Goal: Task Accomplishment & Management: Manage account settings

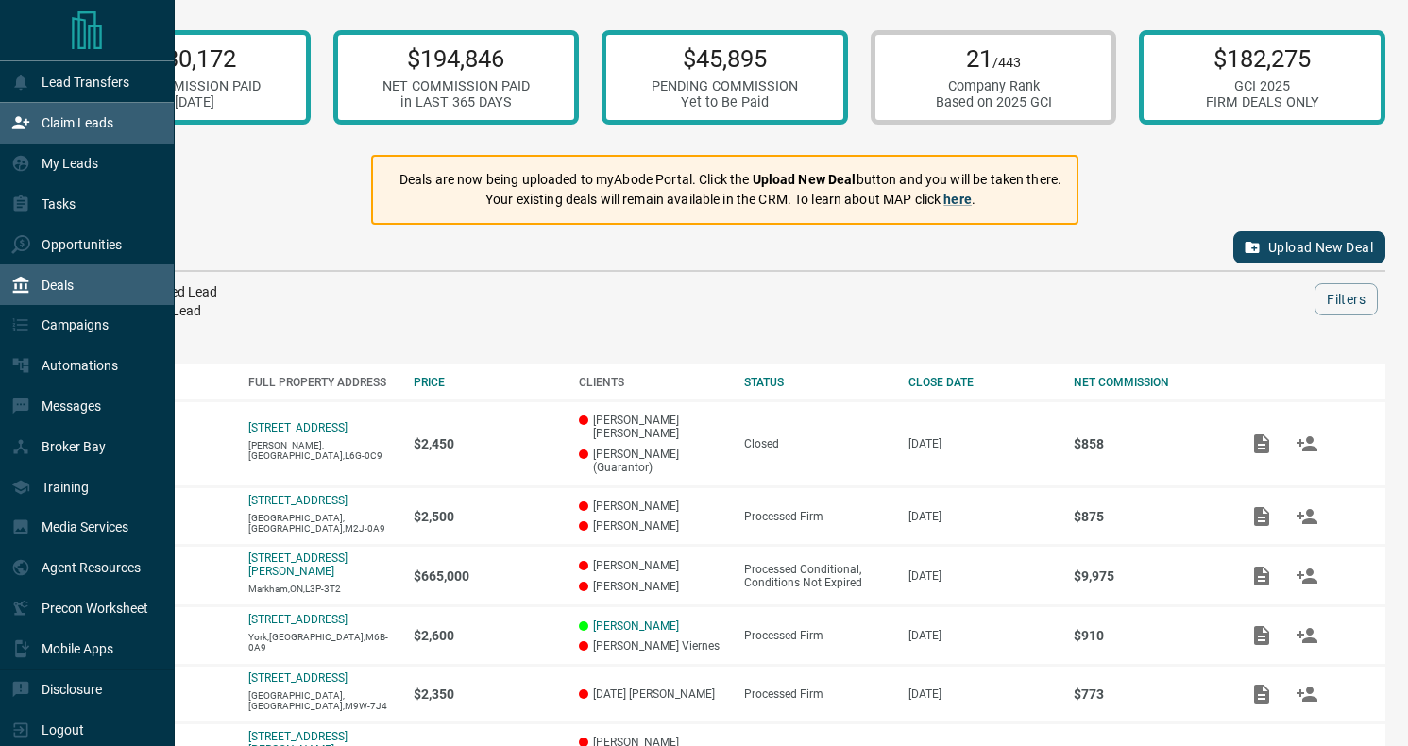
click at [48, 118] on p "Claim Leads" at bounding box center [78, 122] width 72 height 15
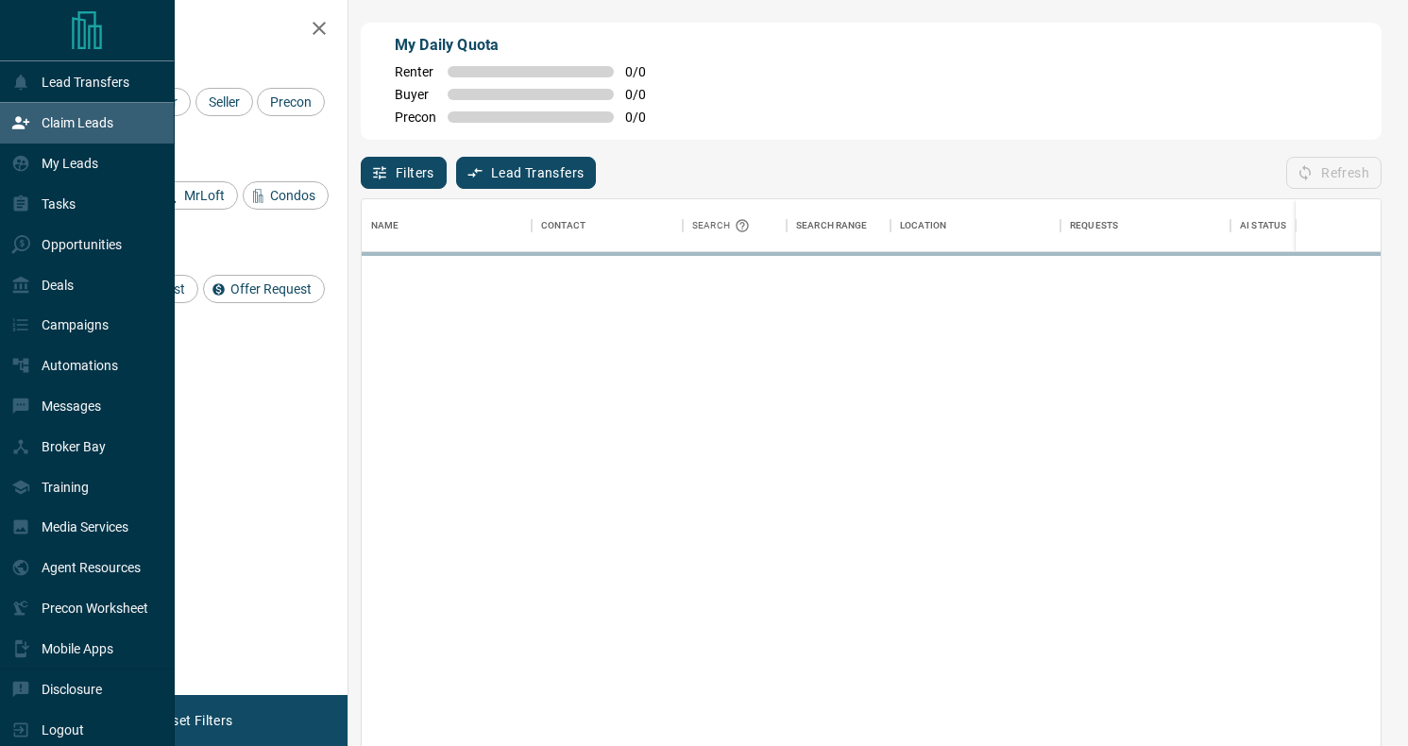
scroll to position [1, 1]
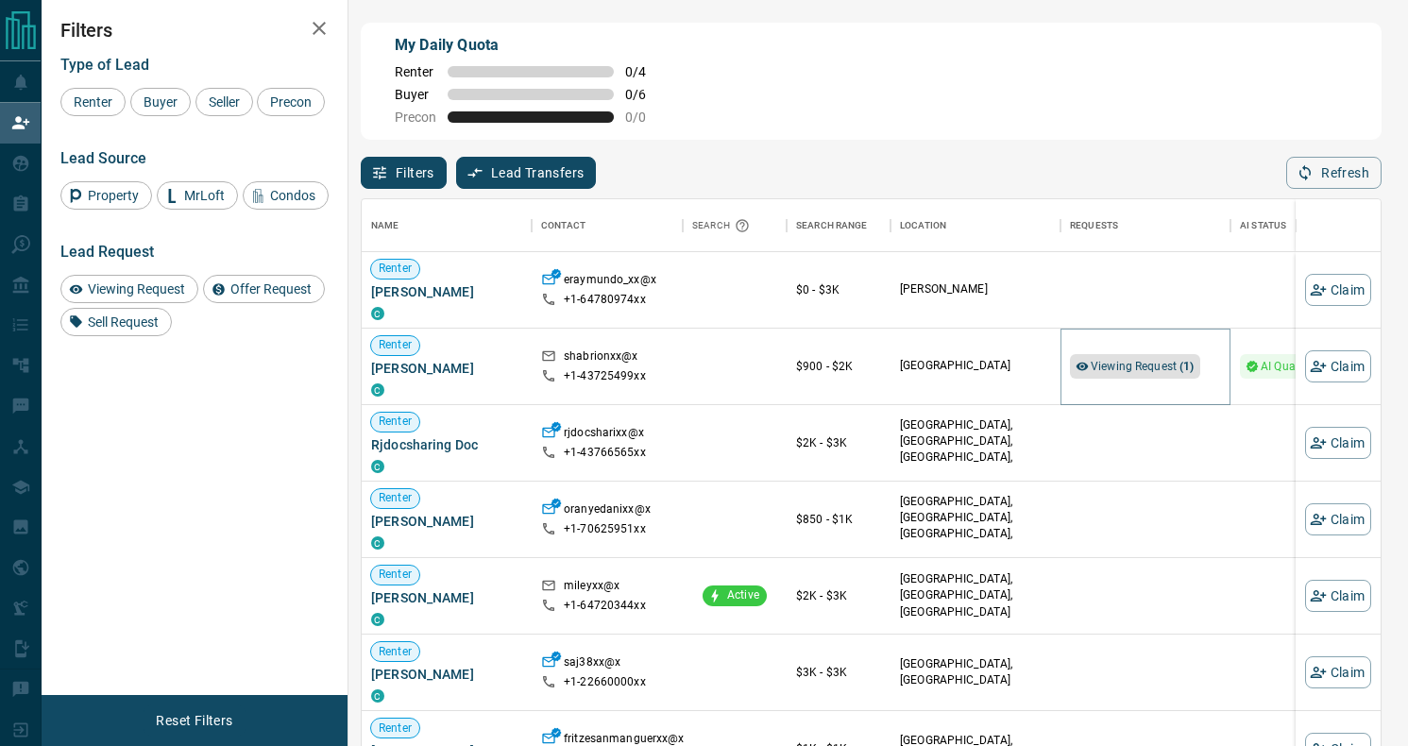
click at [1134, 363] on span "Viewing Request ( 1 )" at bounding box center [1143, 366] width 104 height 13
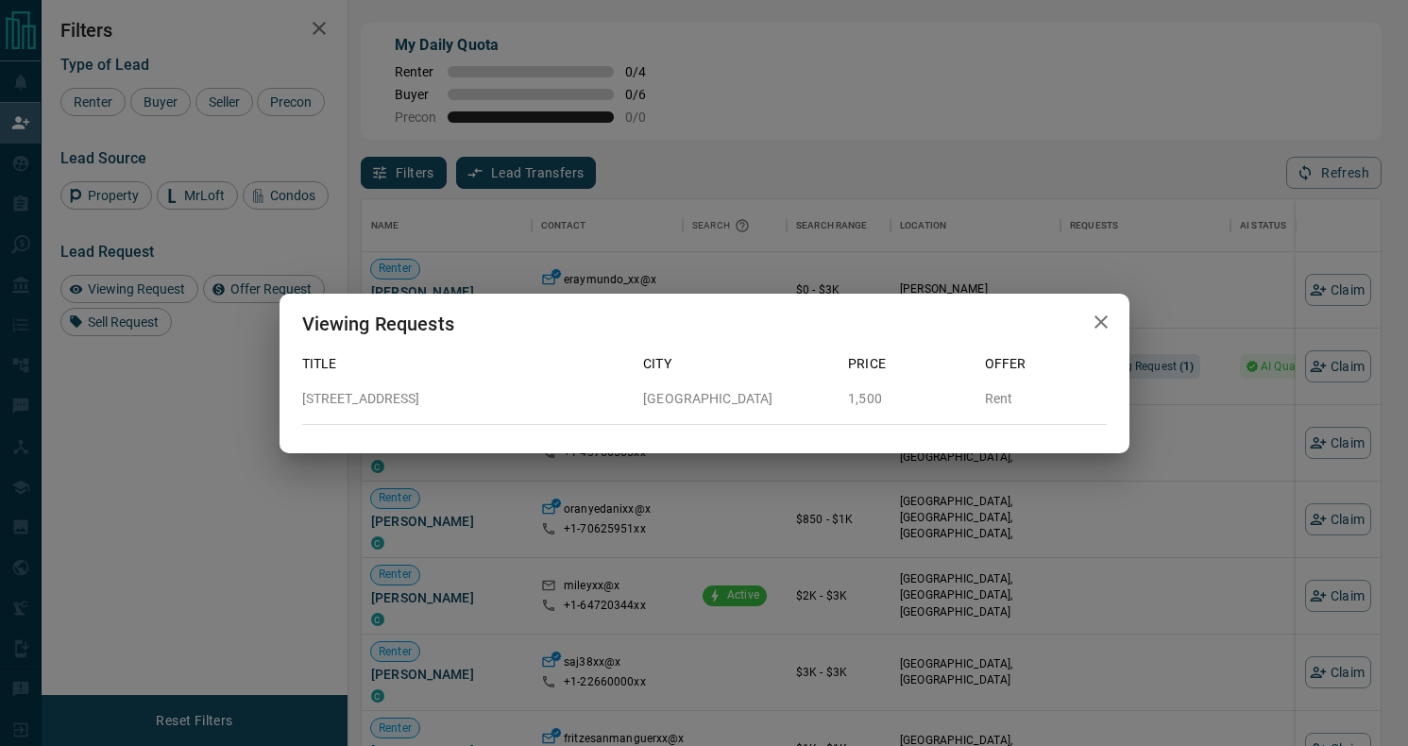
click at [1116, 310] on div "Viewing Requests" at bounding box center [705, 324] width 850 height 60
click at [1086, 331] on button "button" at bounding box center [1101, 322] width 38 height 39
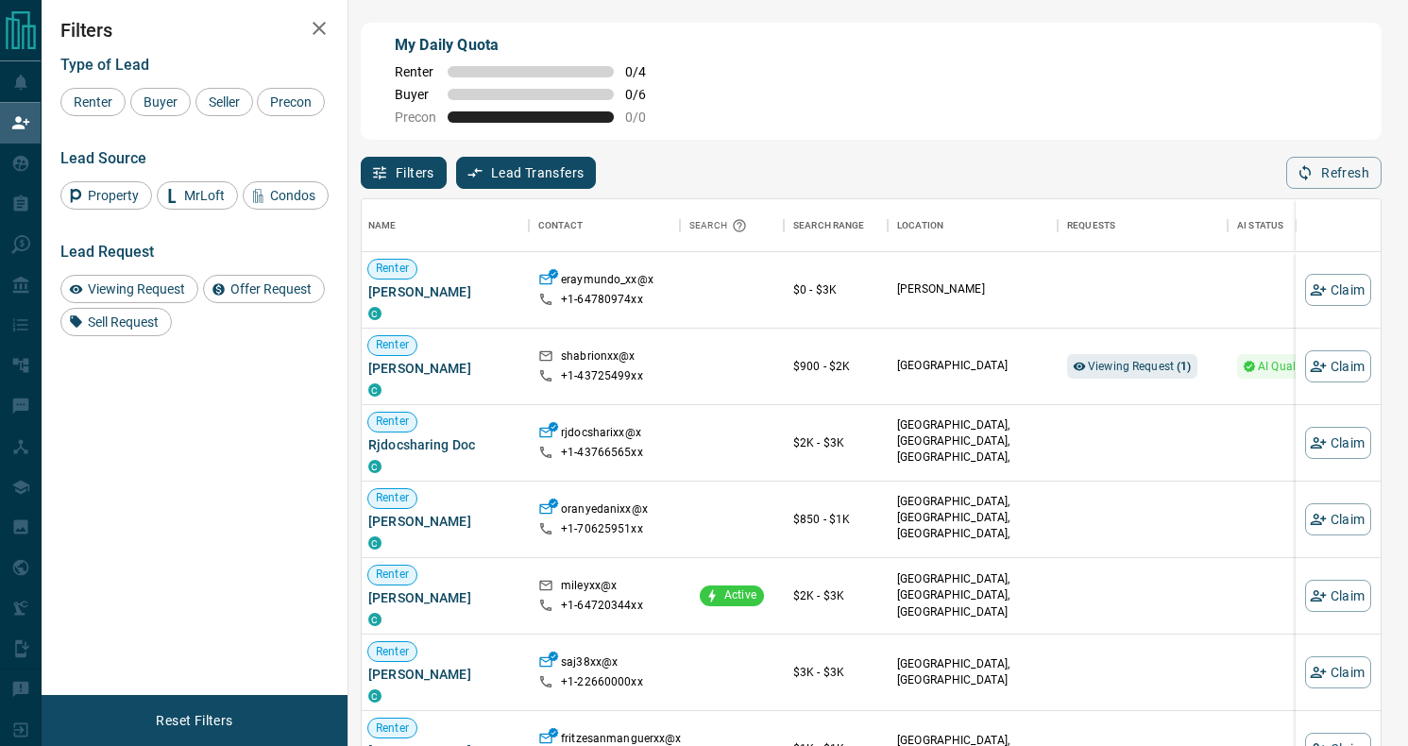
scroll to position [0, 3]
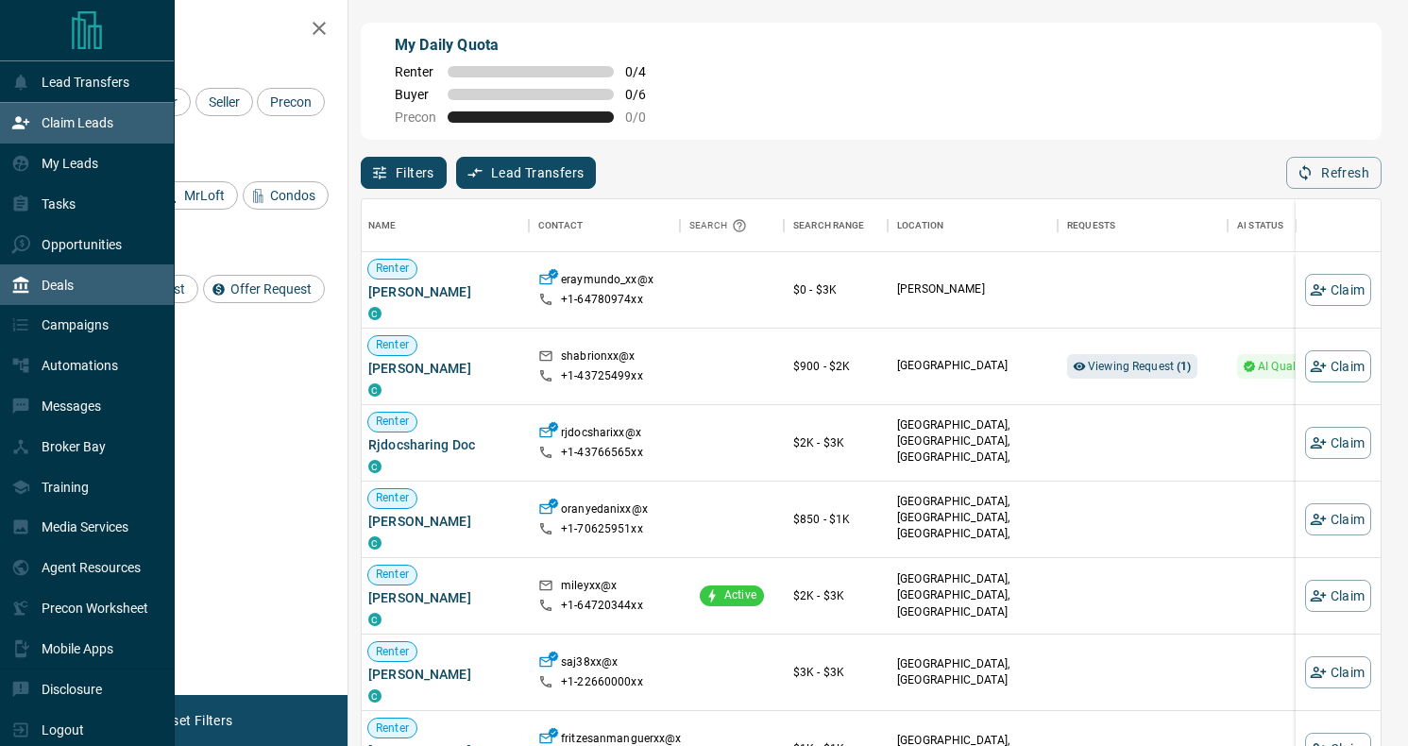
click at [64, 278] on p "Deals" at bounding box center [58, 285] width 32 height 15
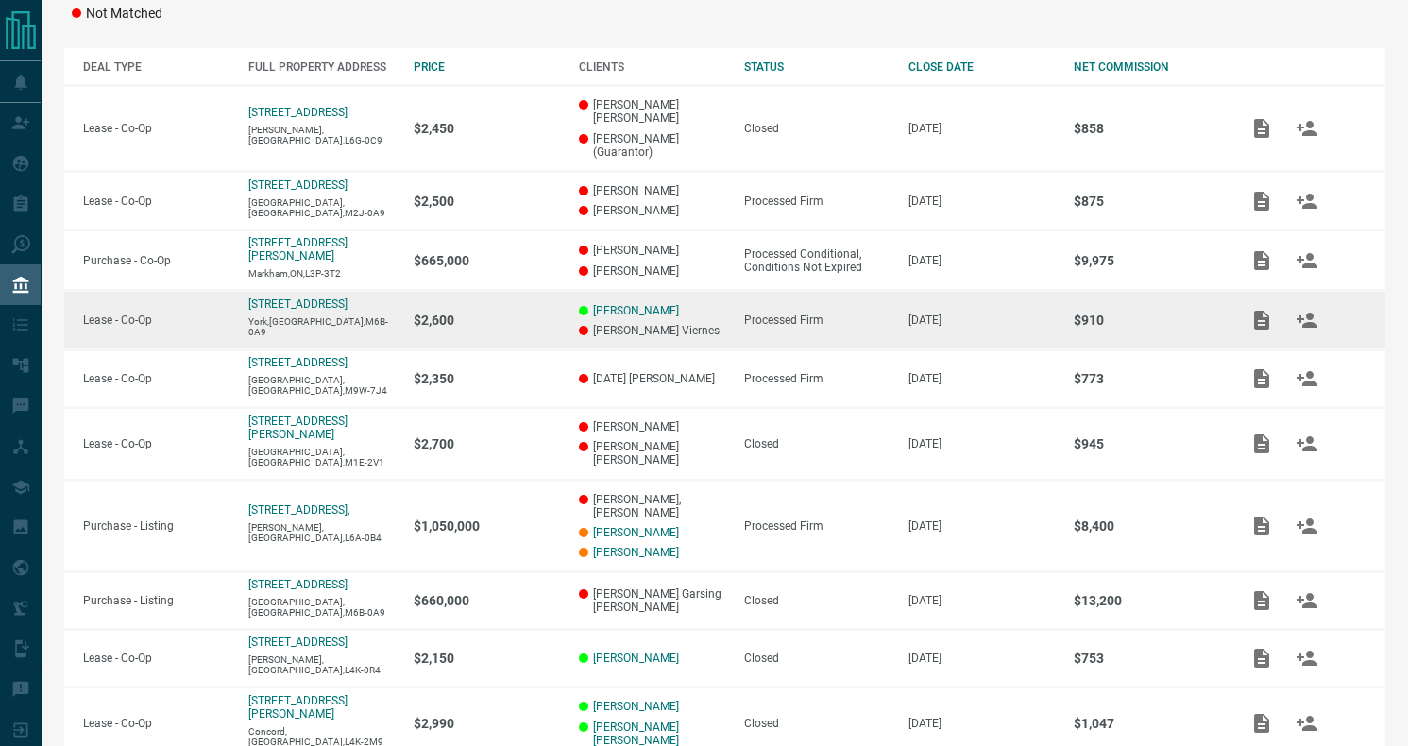
scroll to position [332, 0]
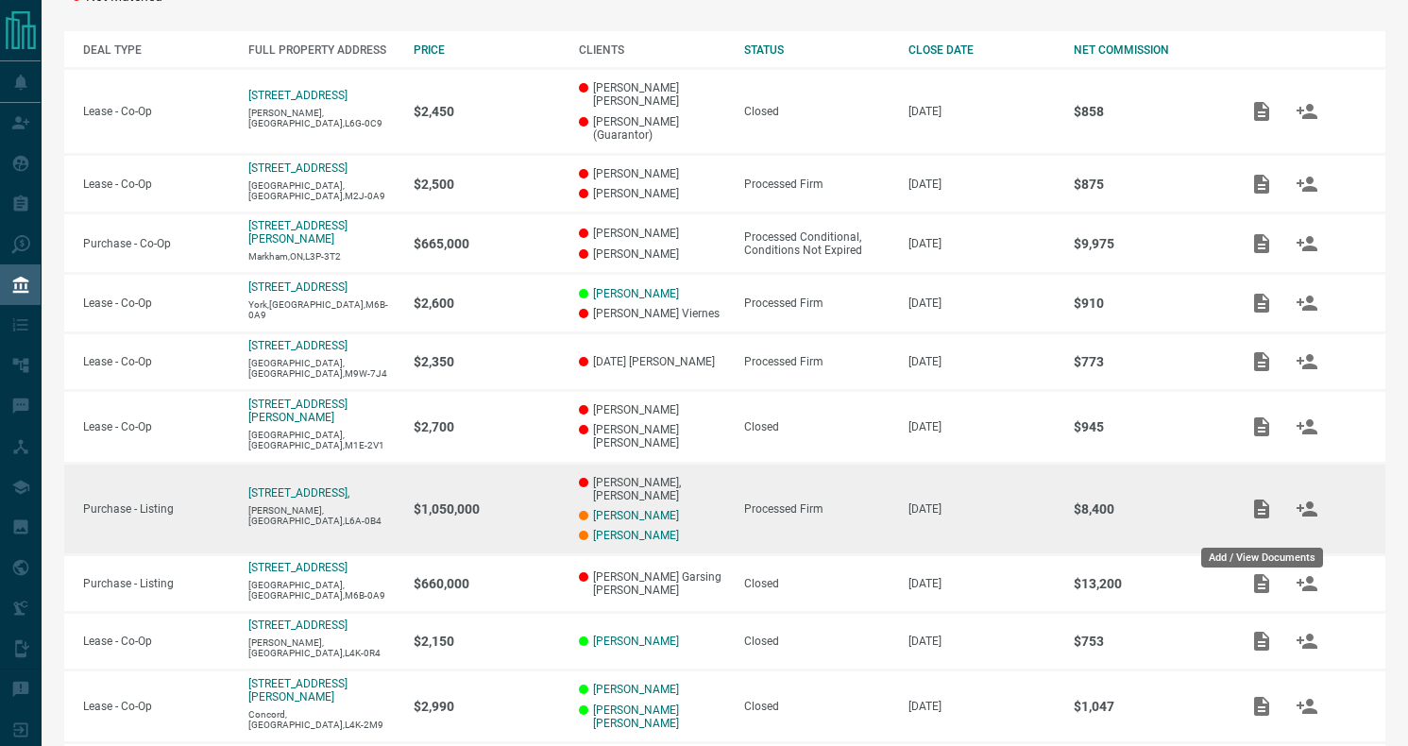
click at [1261, 519] on icon "Add / View Documents" at bounding box center [1261, 509] width 15 height 19
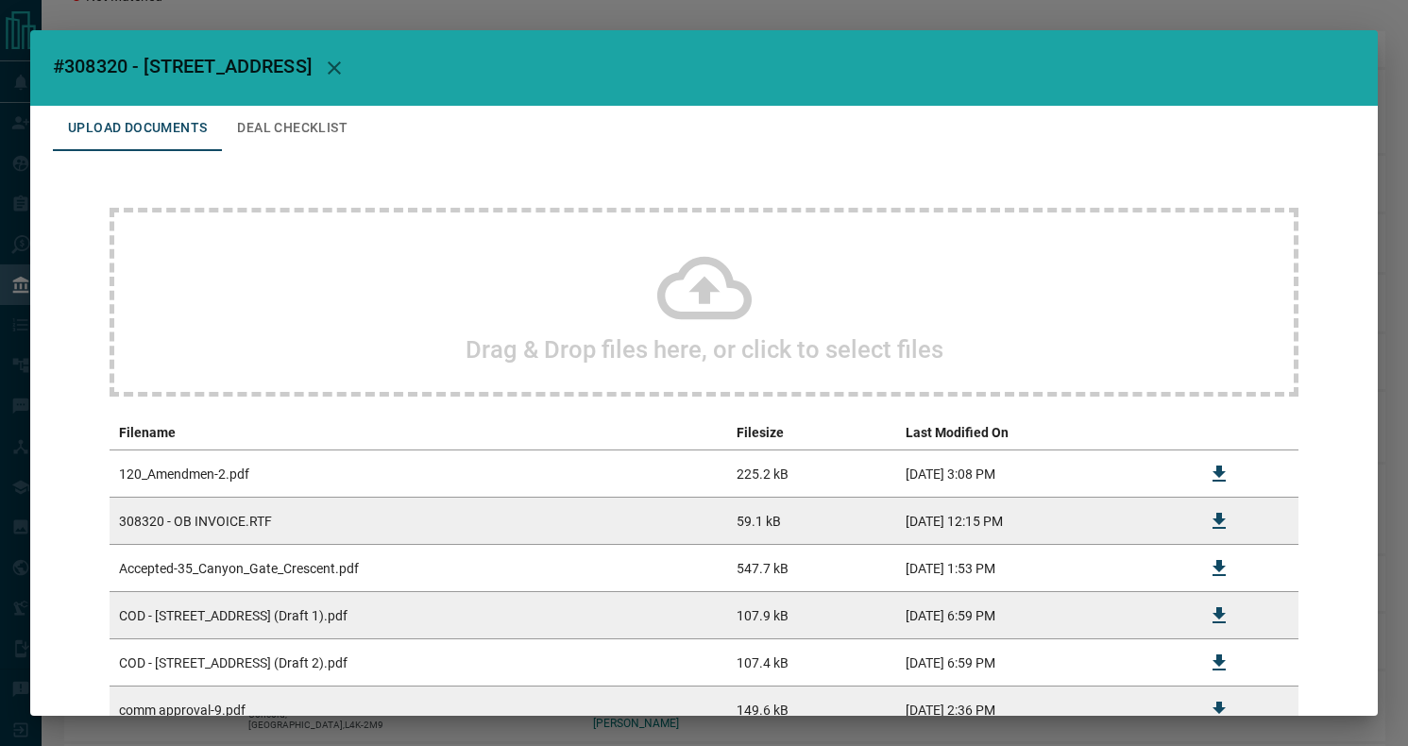
click at [346, 61] on icon "button" at bounding box center [334, 68] width 23 height 23
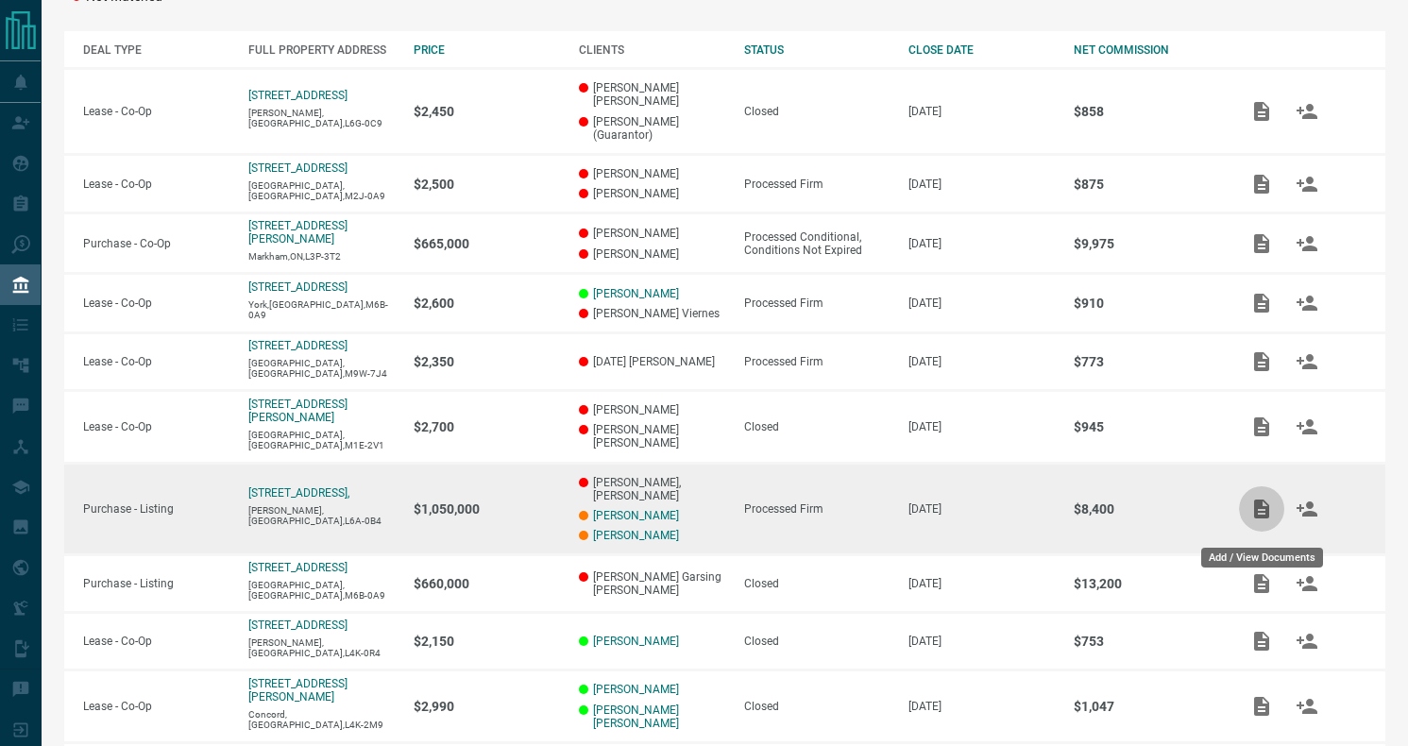
click at [1260, 520] on icon "Add / View Documents" at bounding box center [1262, 509] width 23 height 23
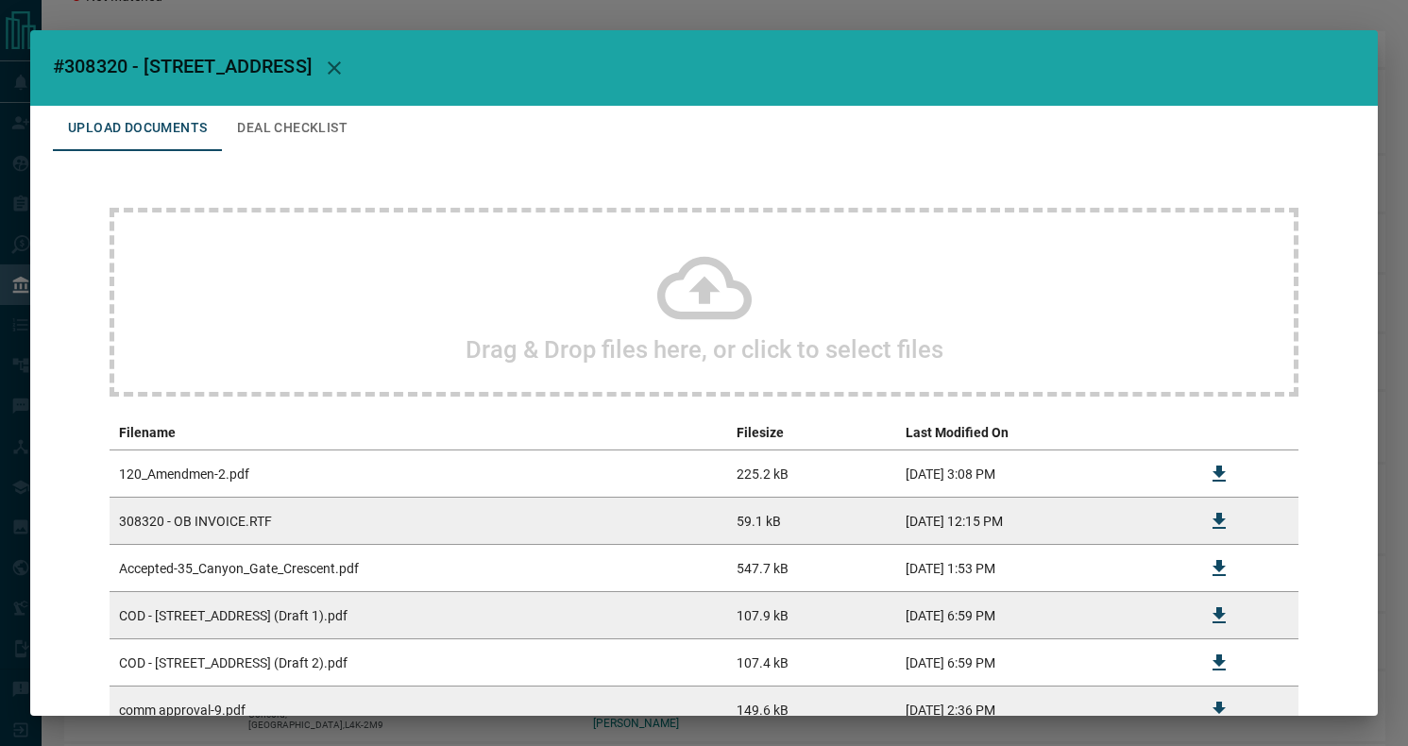
click at [346, 65] on icon "button" at bounding box center [334, 68] width 23 height 23
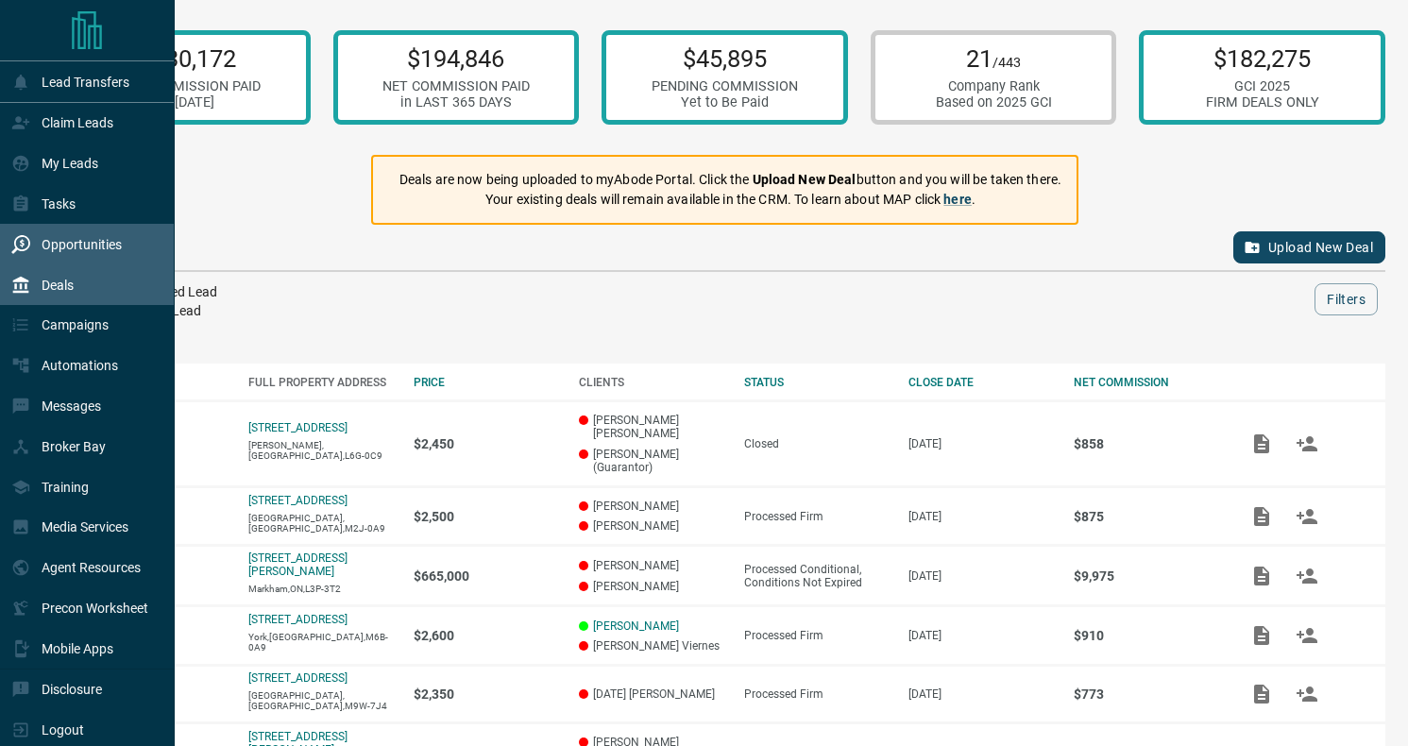
scroll to position [0, 0]
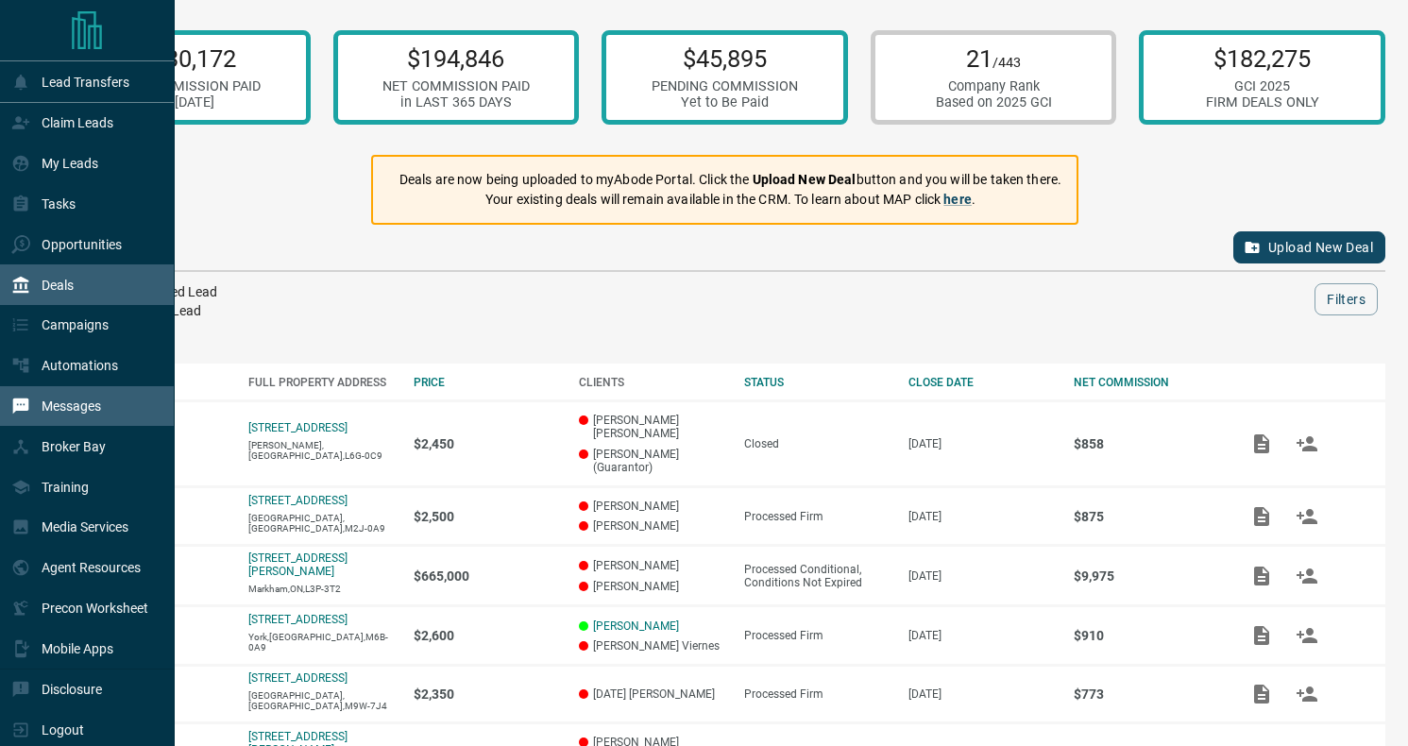
click at [78, 415] on div "Messages" at bounding box center [56, 406] width 90 height 31
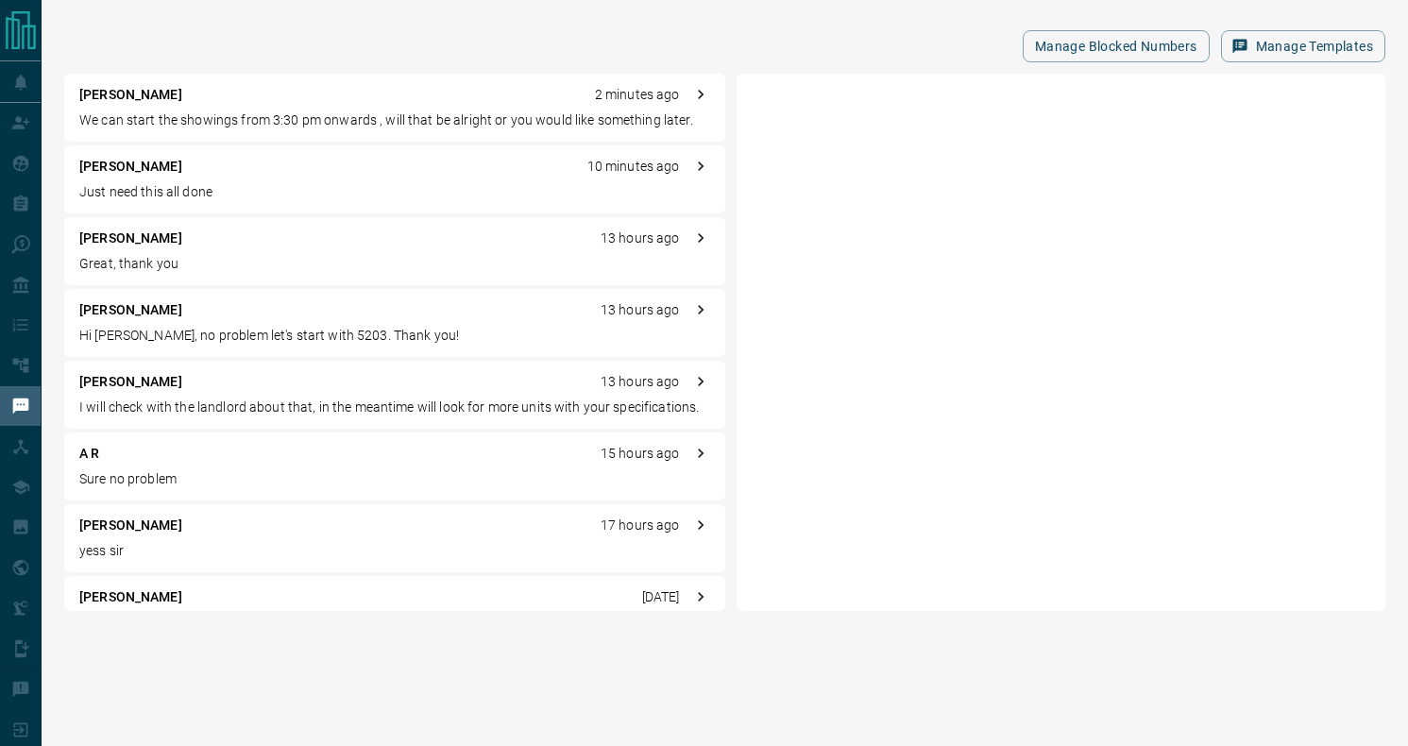
click at [237, 267] on p "Great, thank you" at bounding box center [394, 264] width 631 height 20
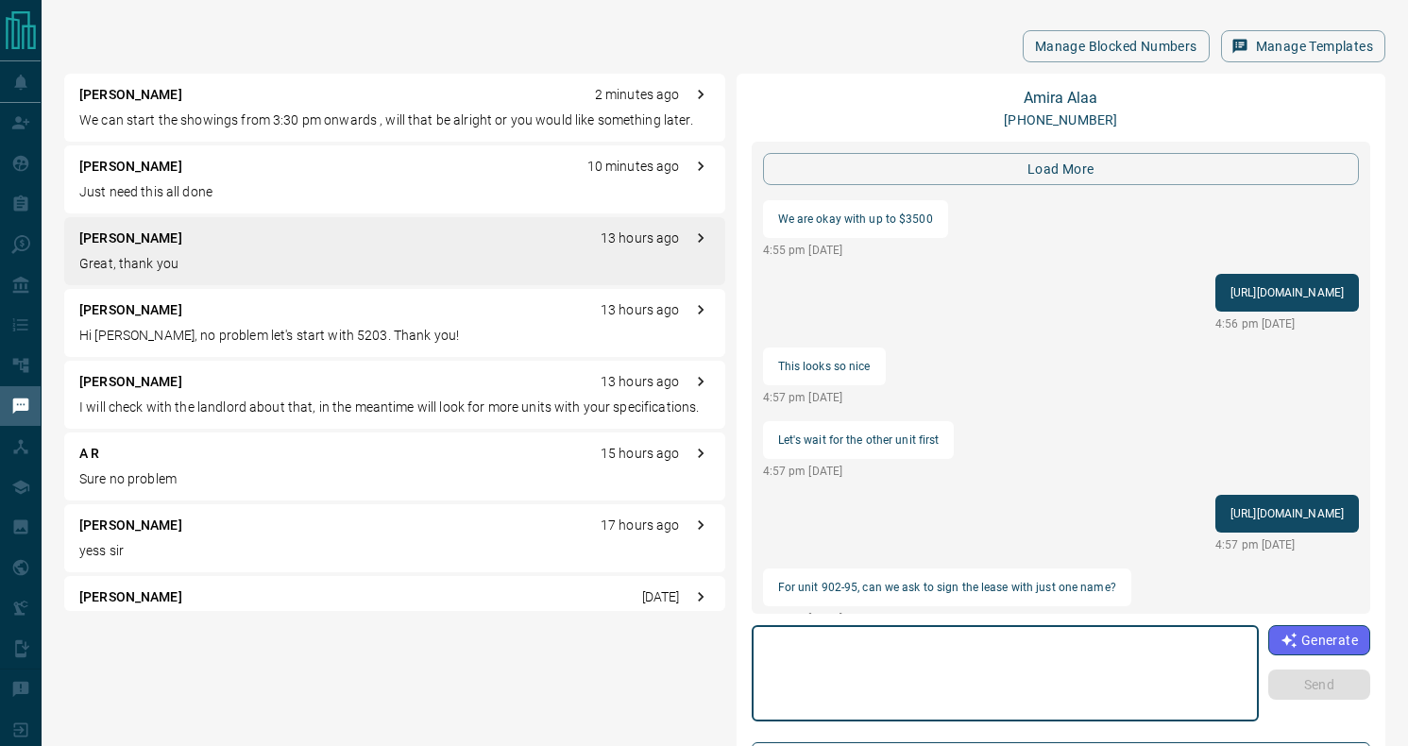
scroll to position [1838, 0]
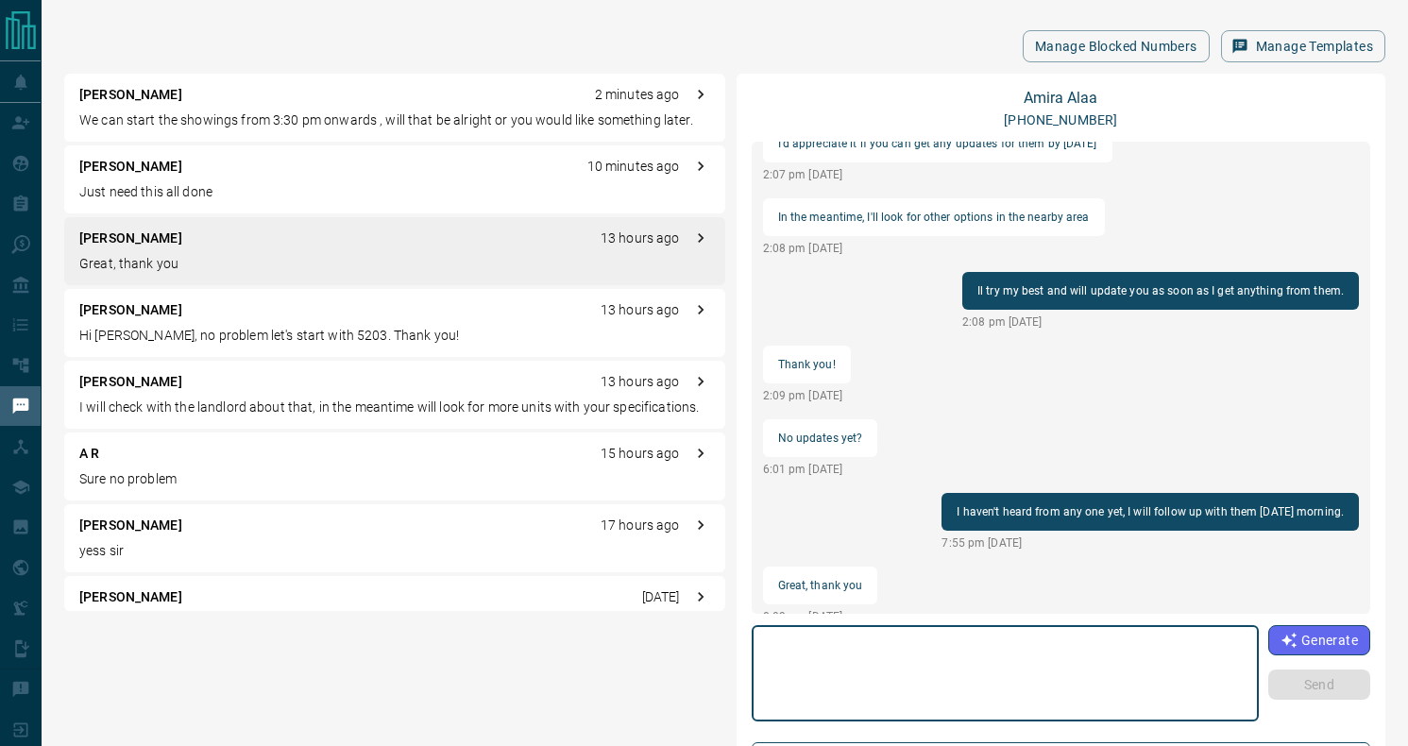
click at [228, 328] on p "Hi [PERSON_NAME], no problem let's start with 5203. Thank you!" at bounding box center [394, 336] width 631 height 20
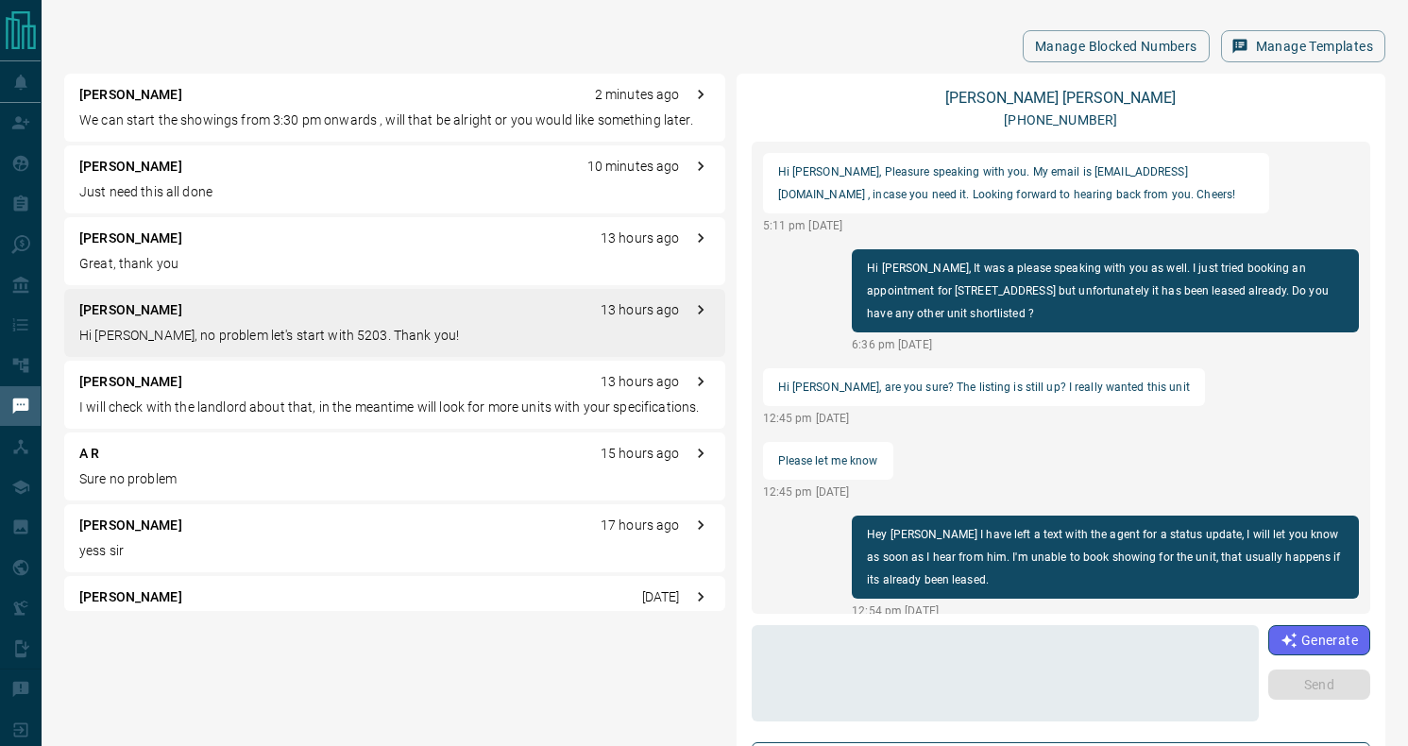
scroll to position [2034, 0]
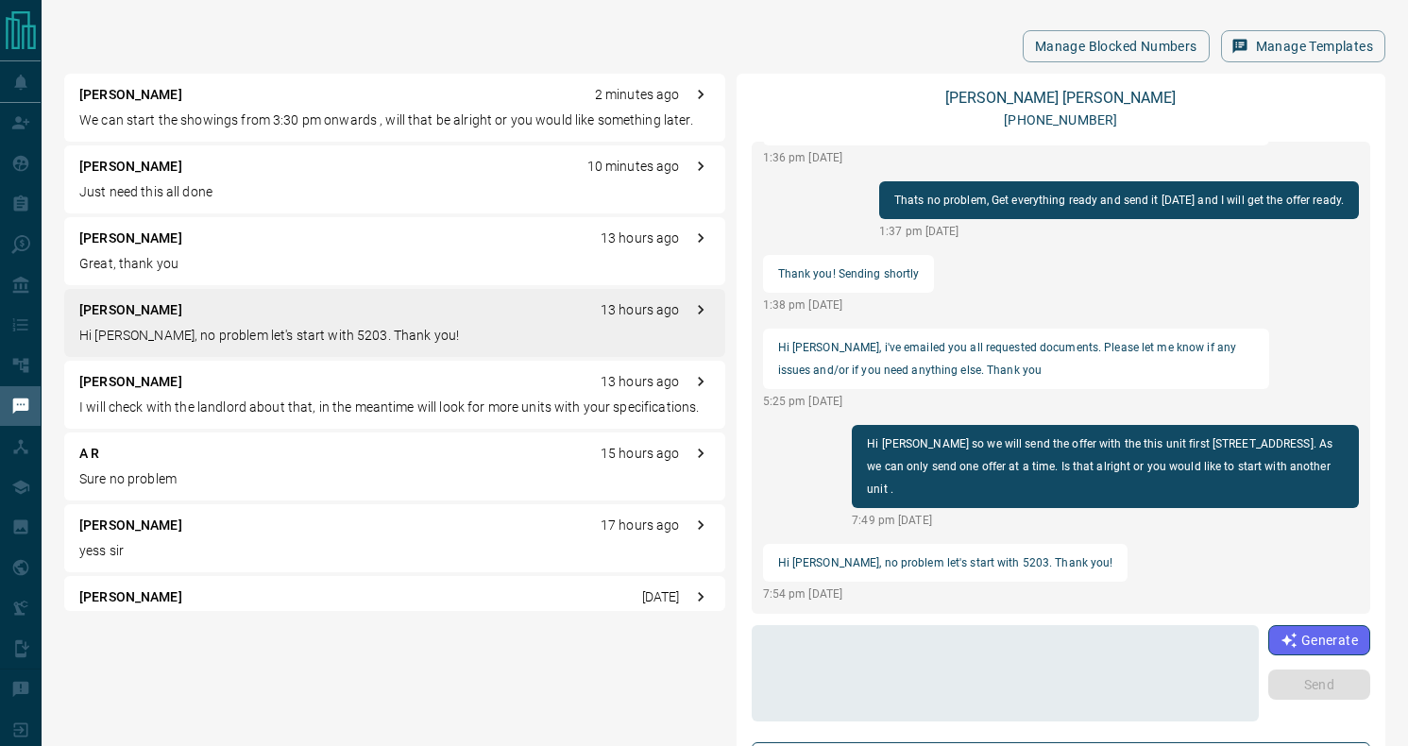
click at [208, 397] on div "[PERSON_NAME] 13 hours ago I will check with the landlord about that, in the me…" at bounding box center [394, 395] width 661 height 68
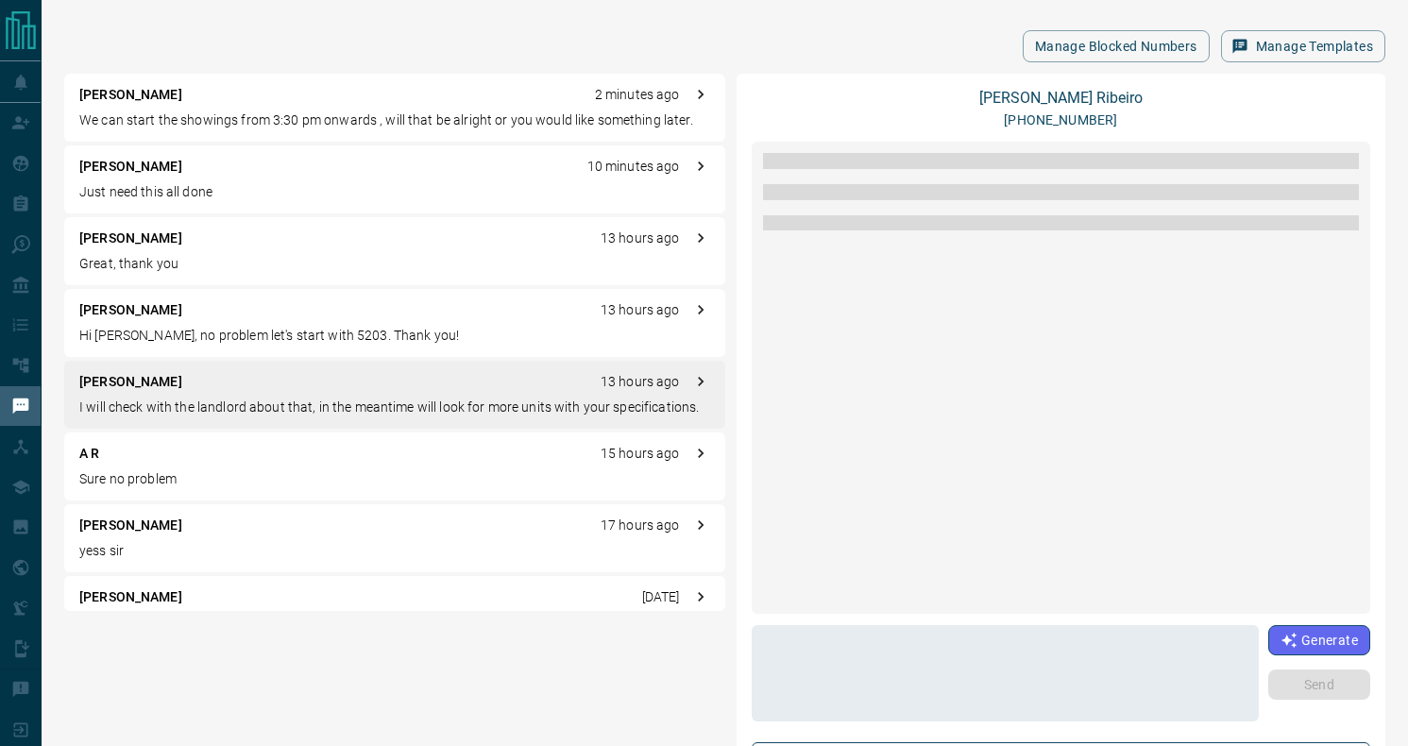
scroll to position [618, 0]
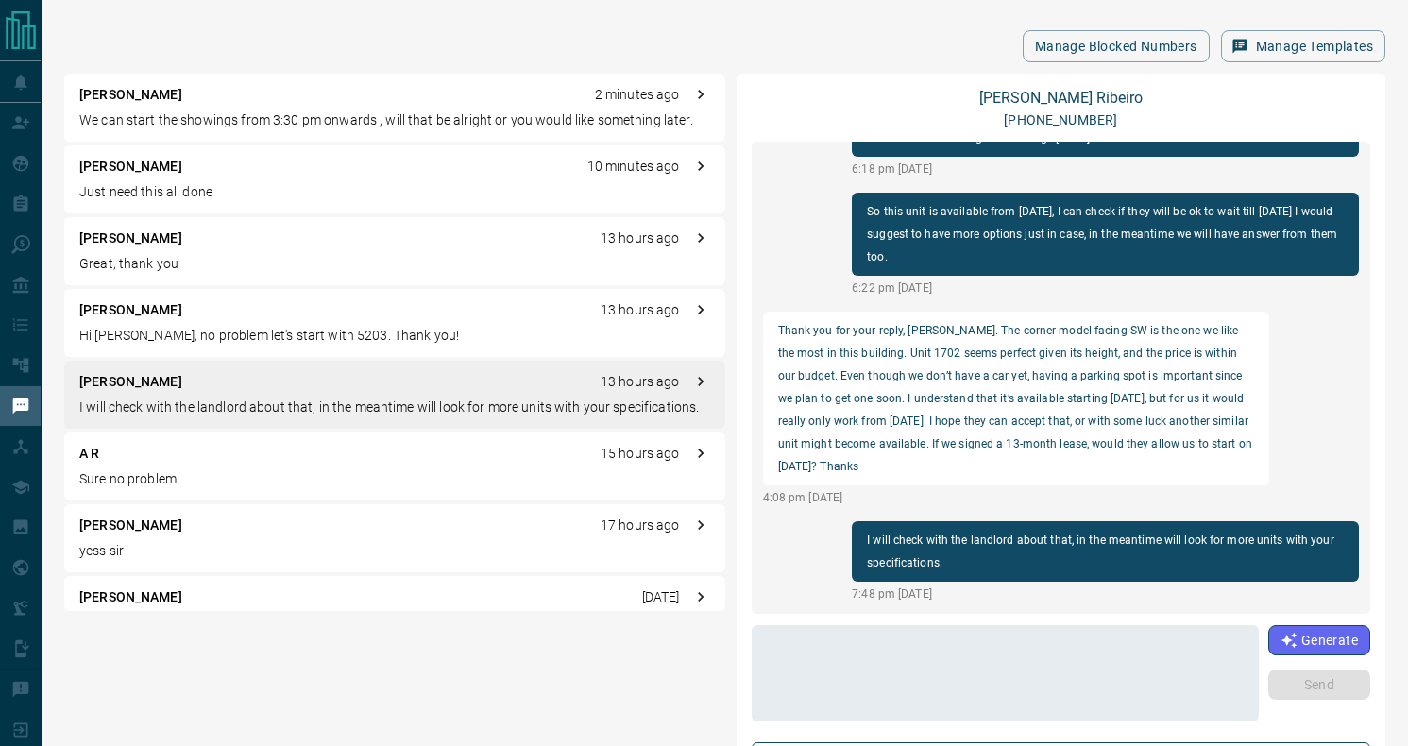
click at [191, 537] on div "[PERSON_NAME] 17 hours ago yess sir" at bounding box center [394, 538] width 661 height 68
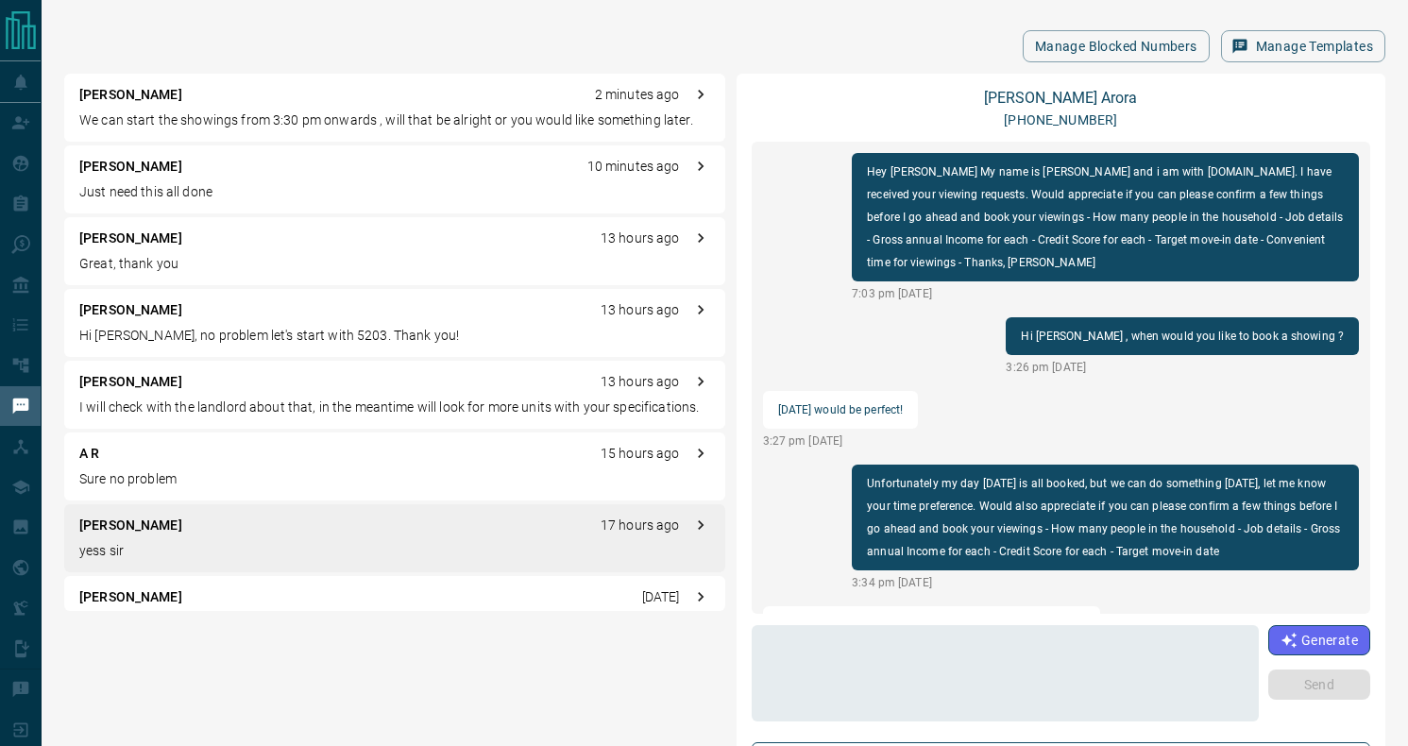
scroll to position [357, 0]
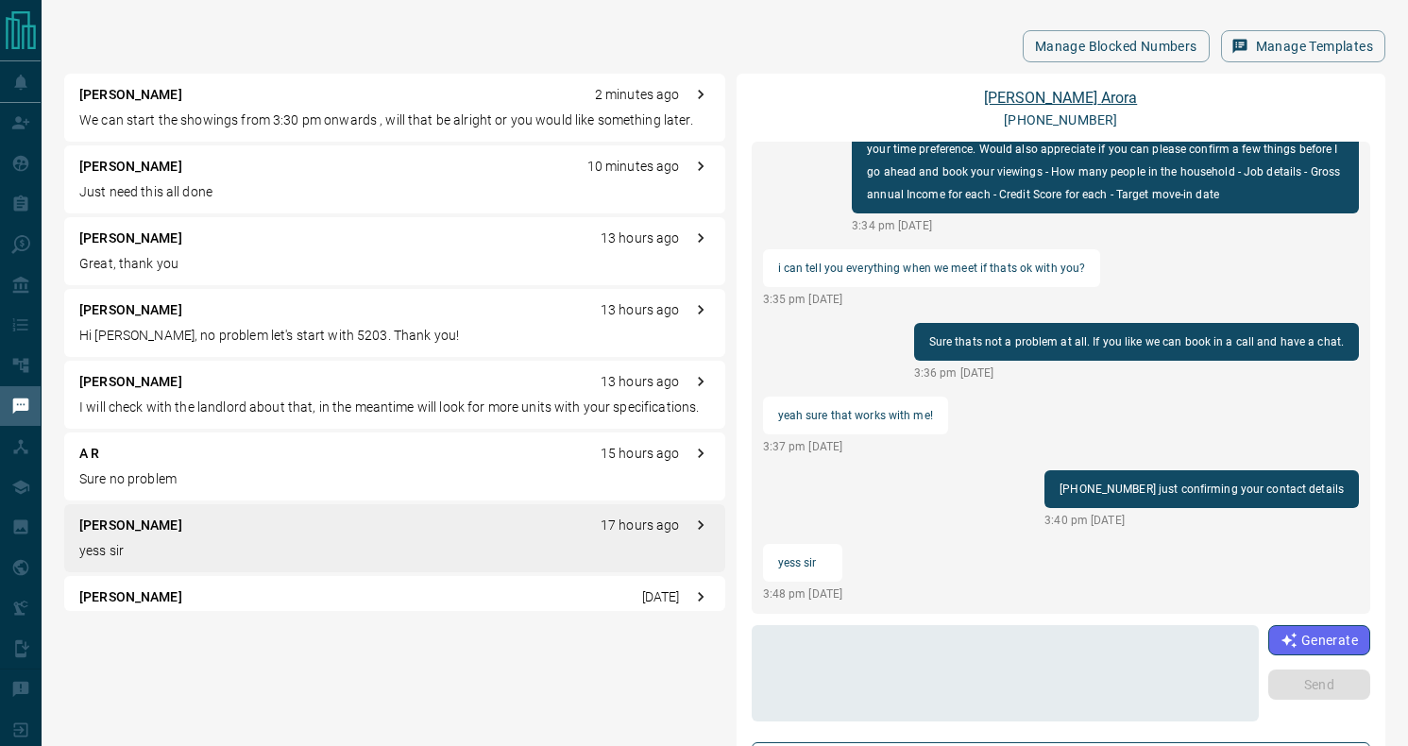
click at [1077, 96] on link "[PERSON_NAME]" at bounding box center [1060, 98] width 153 height 18
